Goal: Book appointment/travel/reservation

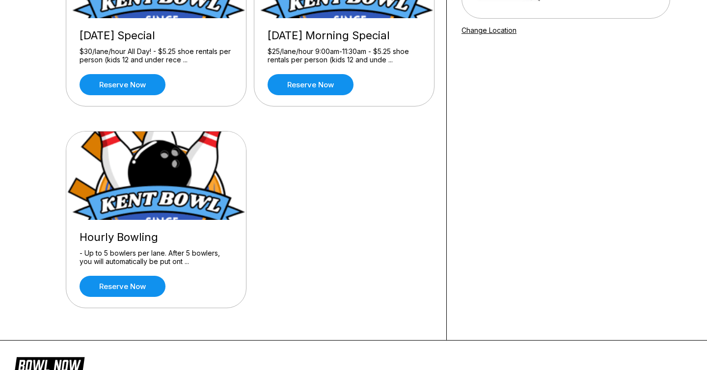
scroll to position [177, 0]
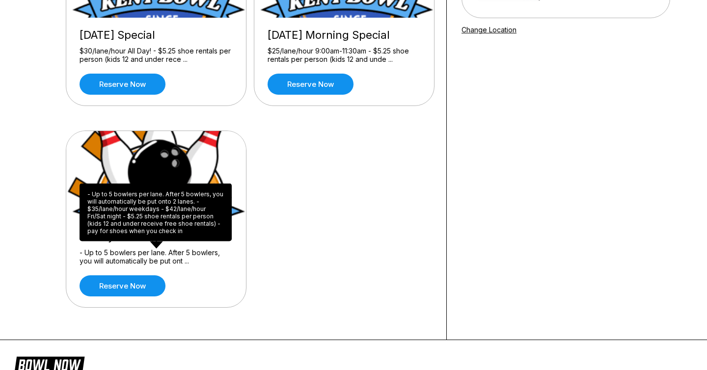
click at [163, 229] on div "- Up to 5 bowlers per lane. After 5 bowlers, you will automatically be put onto…" at bounding box center [156, 213] width 152 height 58
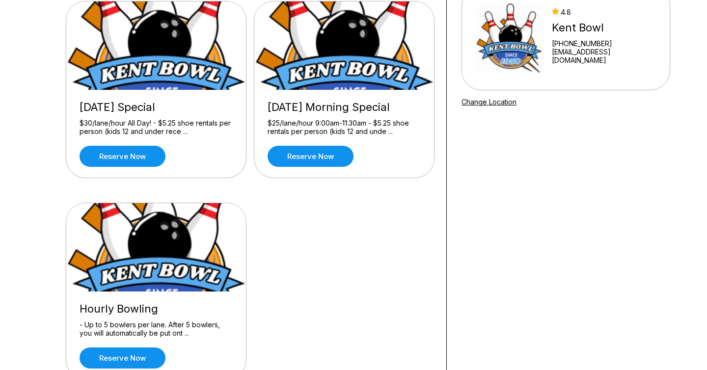
scroll to position [0, 0]
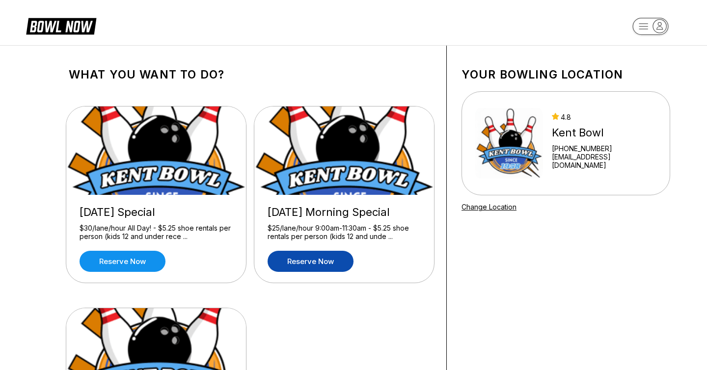
click at [333, 261] on link "Reserve now" at bounding box center [311, 261] width 86 height 21
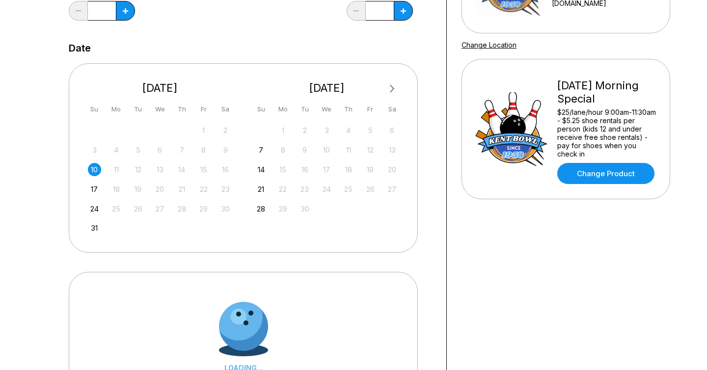
scroll to position [278, 0]
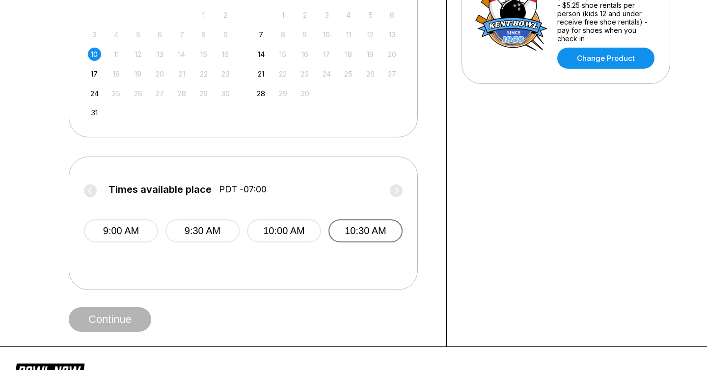
click at [371, 234] on button "10:30 AM" at bounding box center [366, 231] width 74 height 23
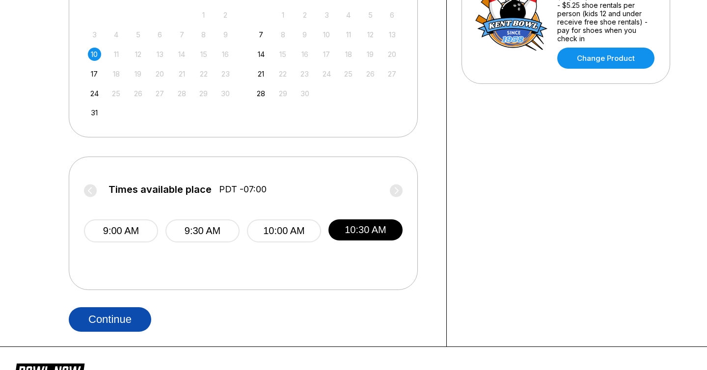
click at [139, 314] on button "Continue" at bounding box center [110, 320] width 83 height 25
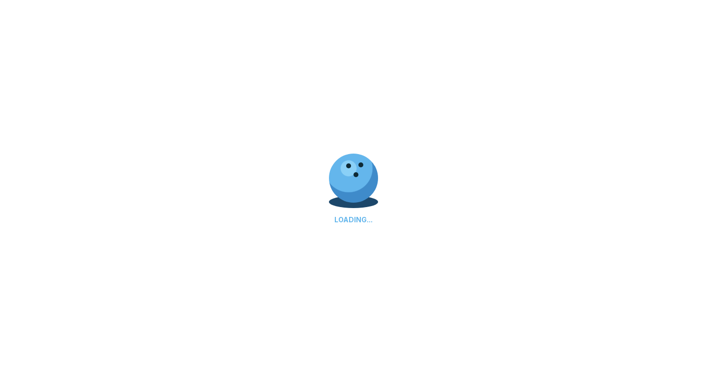
scroll to position [0, 0]
select select "**"
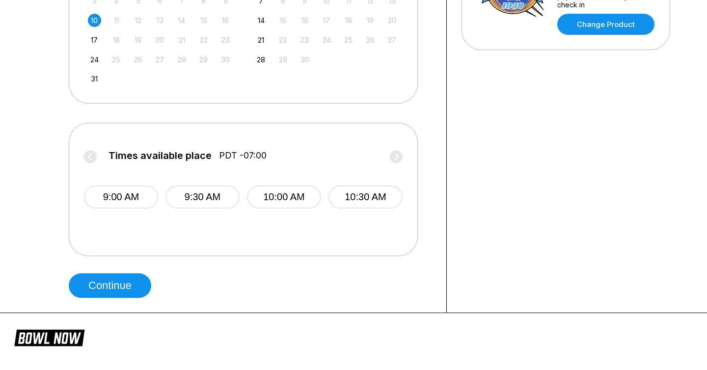
scroll to position [502, 0]
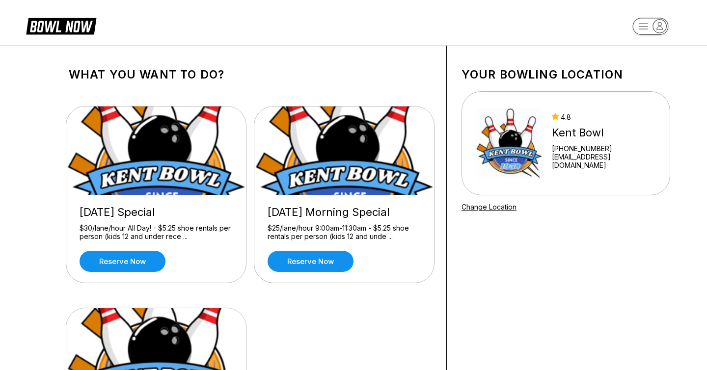
click at [524, 139] on img at bounding box center [509, 144] width 68 height 74
